Goal: Book appointment/travel/reservation

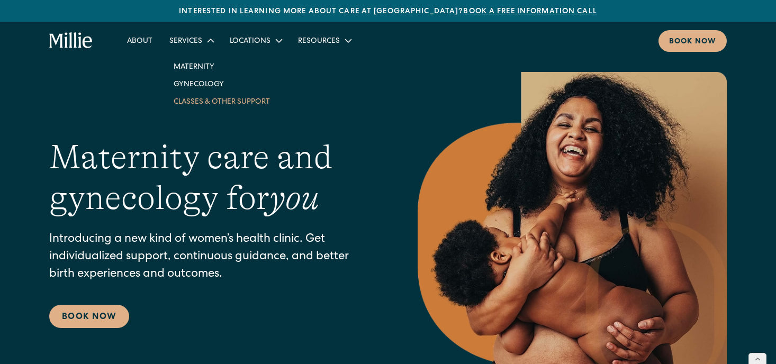
click at [198, 100] on link "Classes & Other Support" at bounding box center [221, 101] width 113 height 17
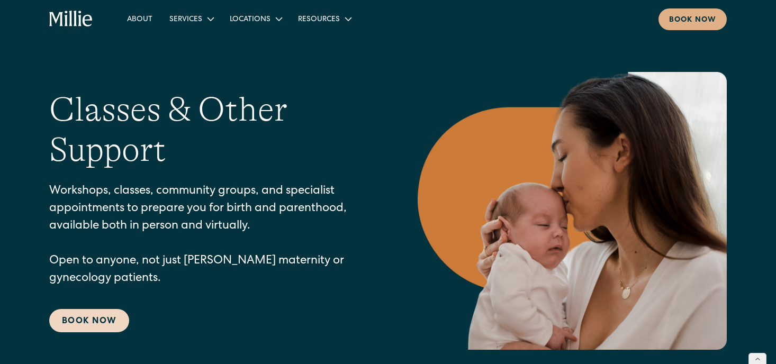
click at [111, 313] on link "Book Now" at bounding box center [89, 320] width 80 height 23
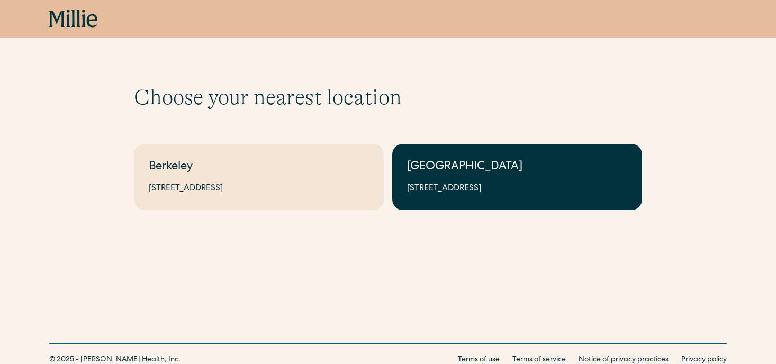
click at [423, 178] on link "South Bay 1471 Saratoga Ave, Suite 101, San Jose, CA 95129" at bounding box center [517, 177] width 250 height 66
